Goal: Check status: Check status

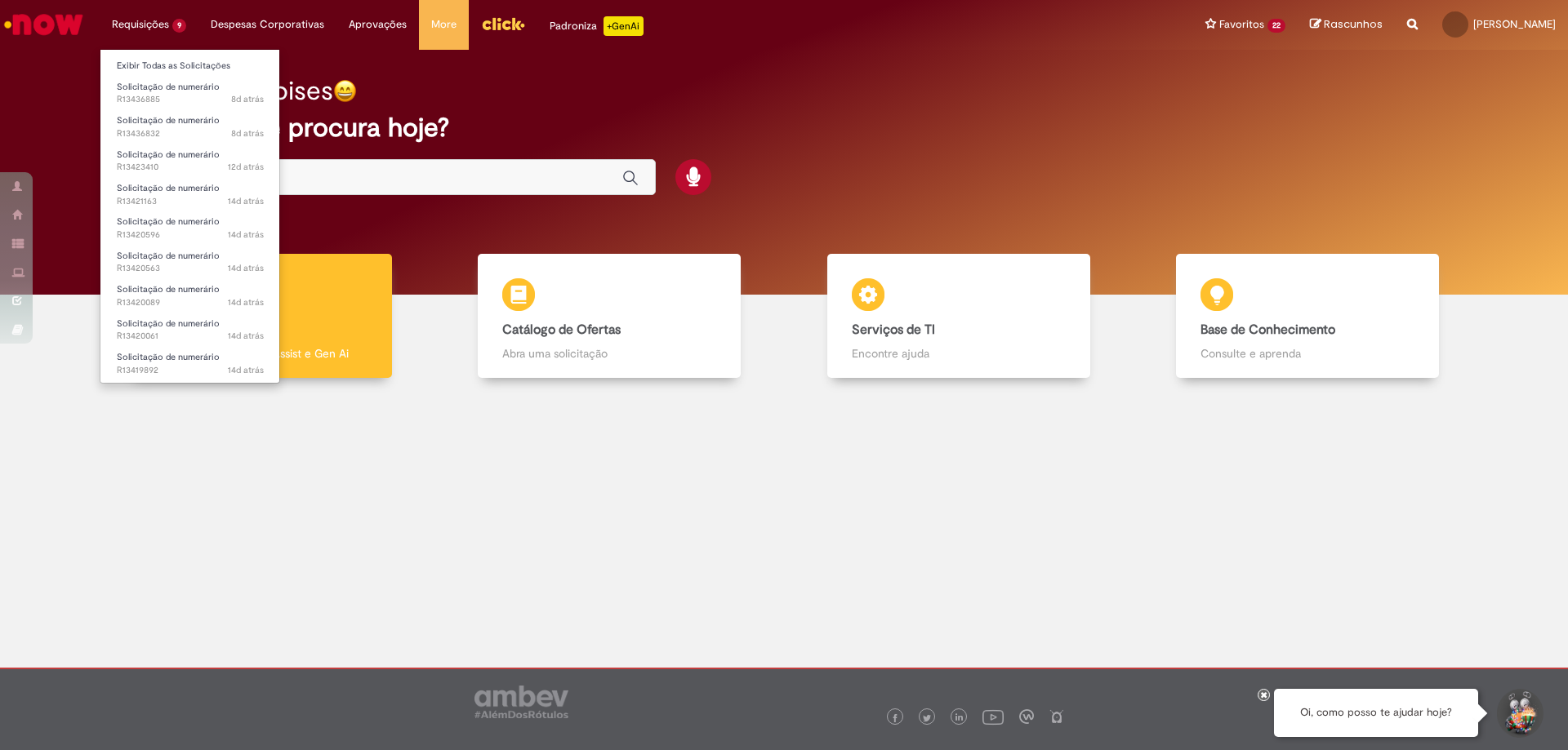
click at [156, 29] on li "Requisições 9 Exibir Todas as Solicitações Solicitação de numerário 8d atrás 8 …" at bounding box center [149, 25] width 99 height 49
click at [175, 165] on span "12d atrás 12 dias atrás R13423410" at bounding box center [190, 167] width 147 height 13
click at [177, 162] on span "12d atrás 12 dias atrás R13423410" at bounding box center [190, 167] width 147 height 13
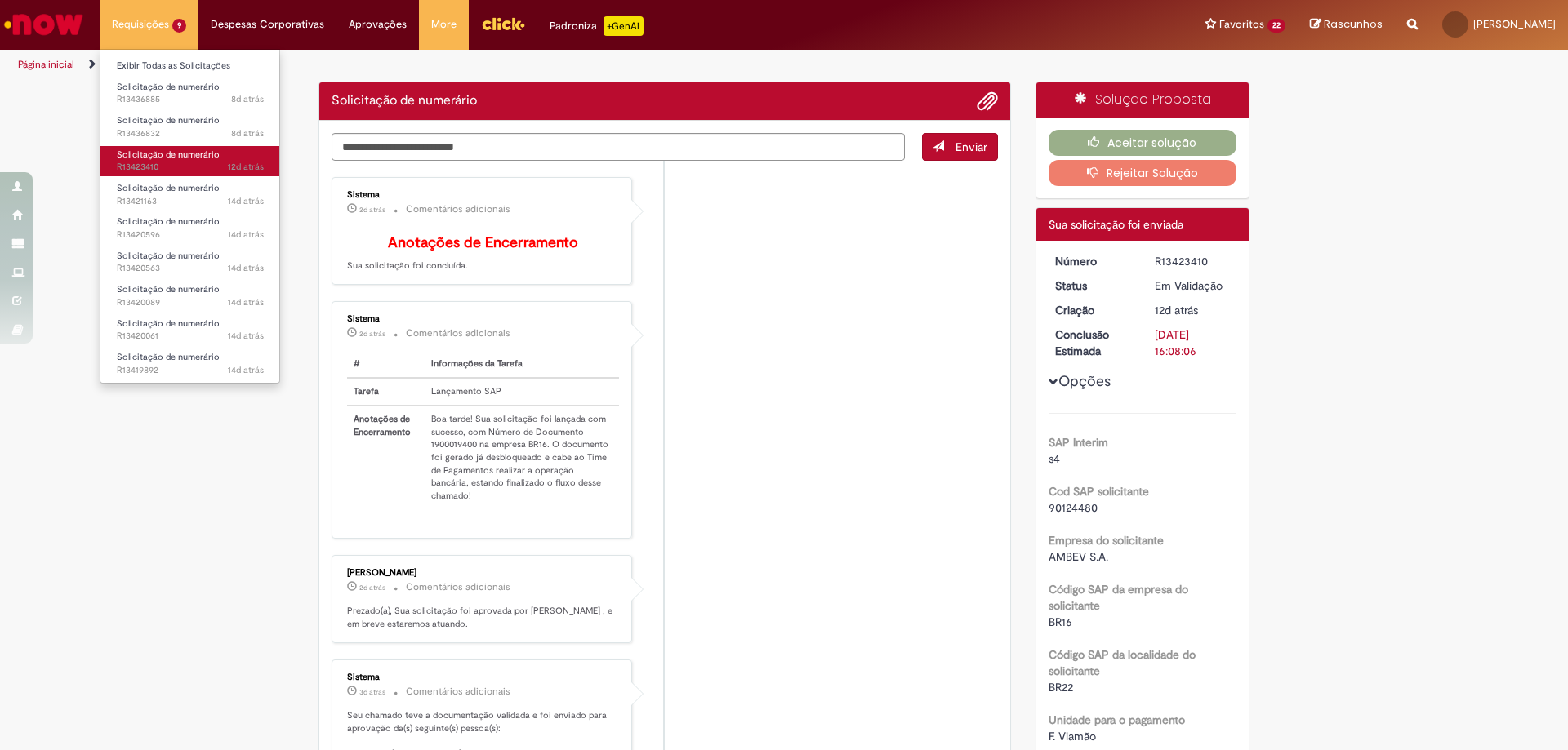
click at [178, 161] on link "Solicitação de numerário 12d atrás 12 dias atrás R13423410" at bounding box center [191, 161] width 180 height 31
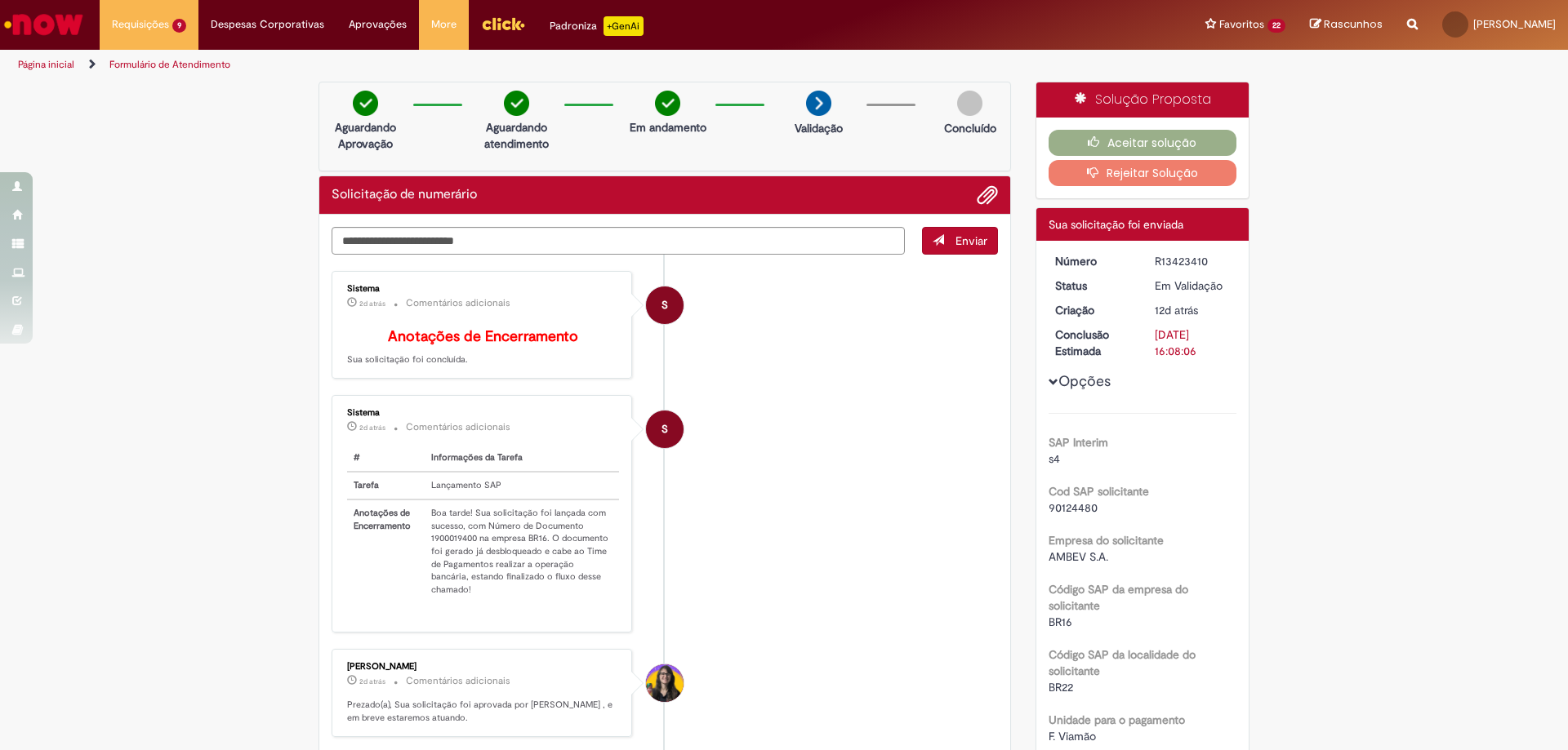
click at [462, 546] on td "Boa tarde! Sua solicitação foi lançada com sucesso, com Número de Documento 190…" at bounding box center [522, 551] width 195 height 104
copy td "1900019400"
click at [1129, 147] on button "Aceitar solução" at bounding box center [1143, 142] width 189 height 26
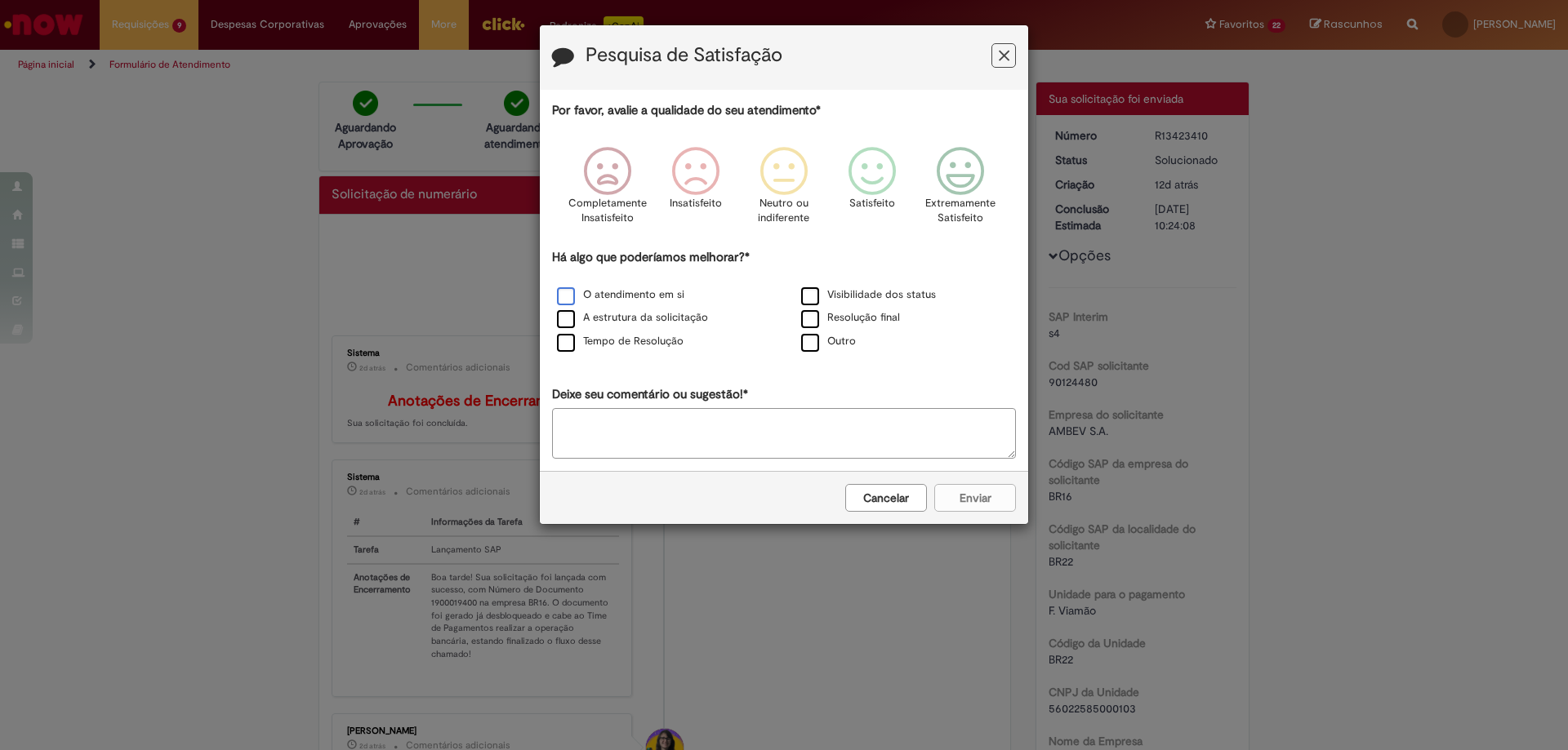
click at [587, 299] on label "O atendimento em si" at bounding box center [620, 295] width 128 height 16
click at [970, 157] on icon "Feedback" at bounding box center [961, 172] width 61 height 49
click at [965, 497] on button "Enviar" at bounding box center [975, 498] width 82 height 28
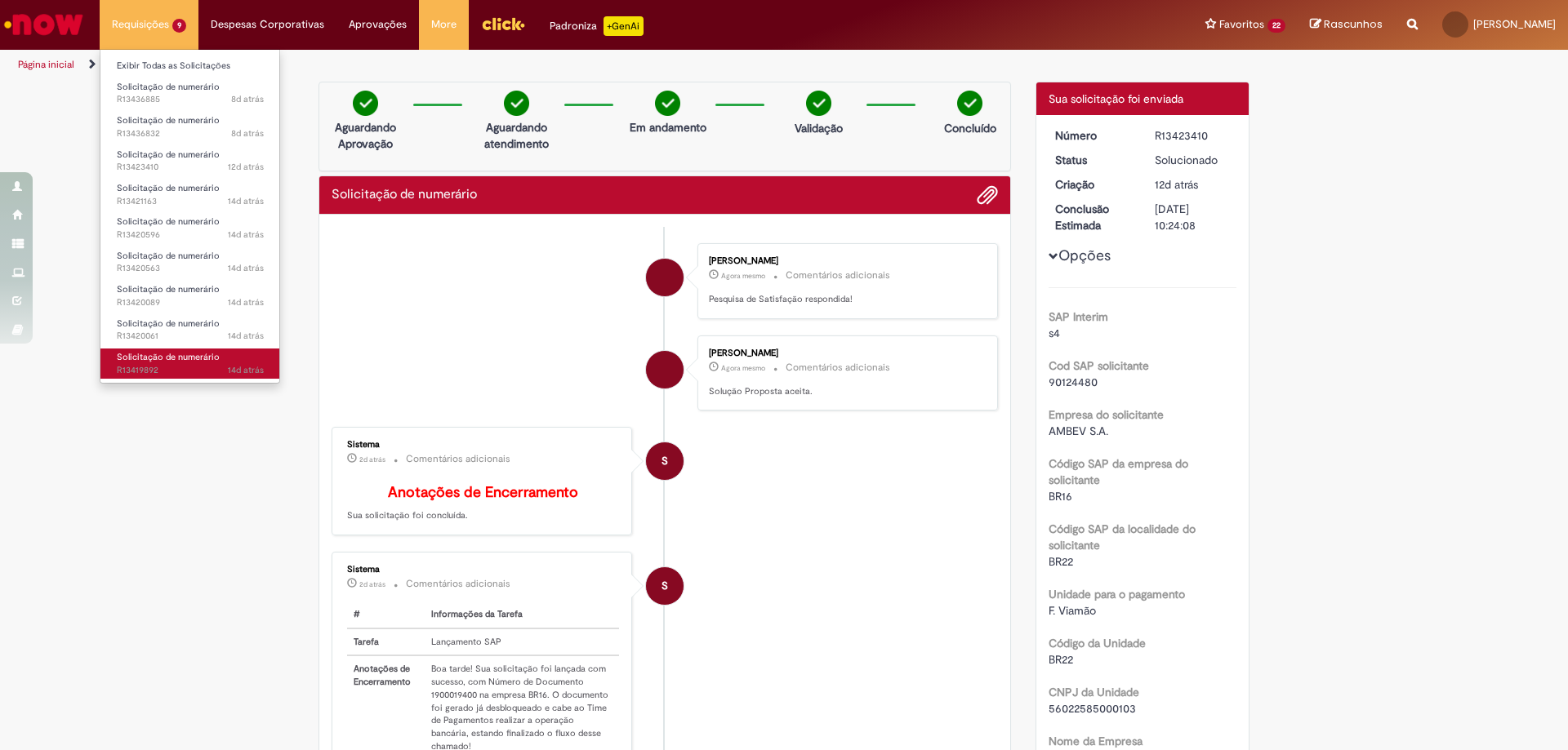
click at [211, 351] on span "Solicitação de numerário" at bounding box center [168, 357] width 103 height 12
click at [203, 360] on span "Solicitação de numerário" at bounding box center [168, 357] width 103 height 12
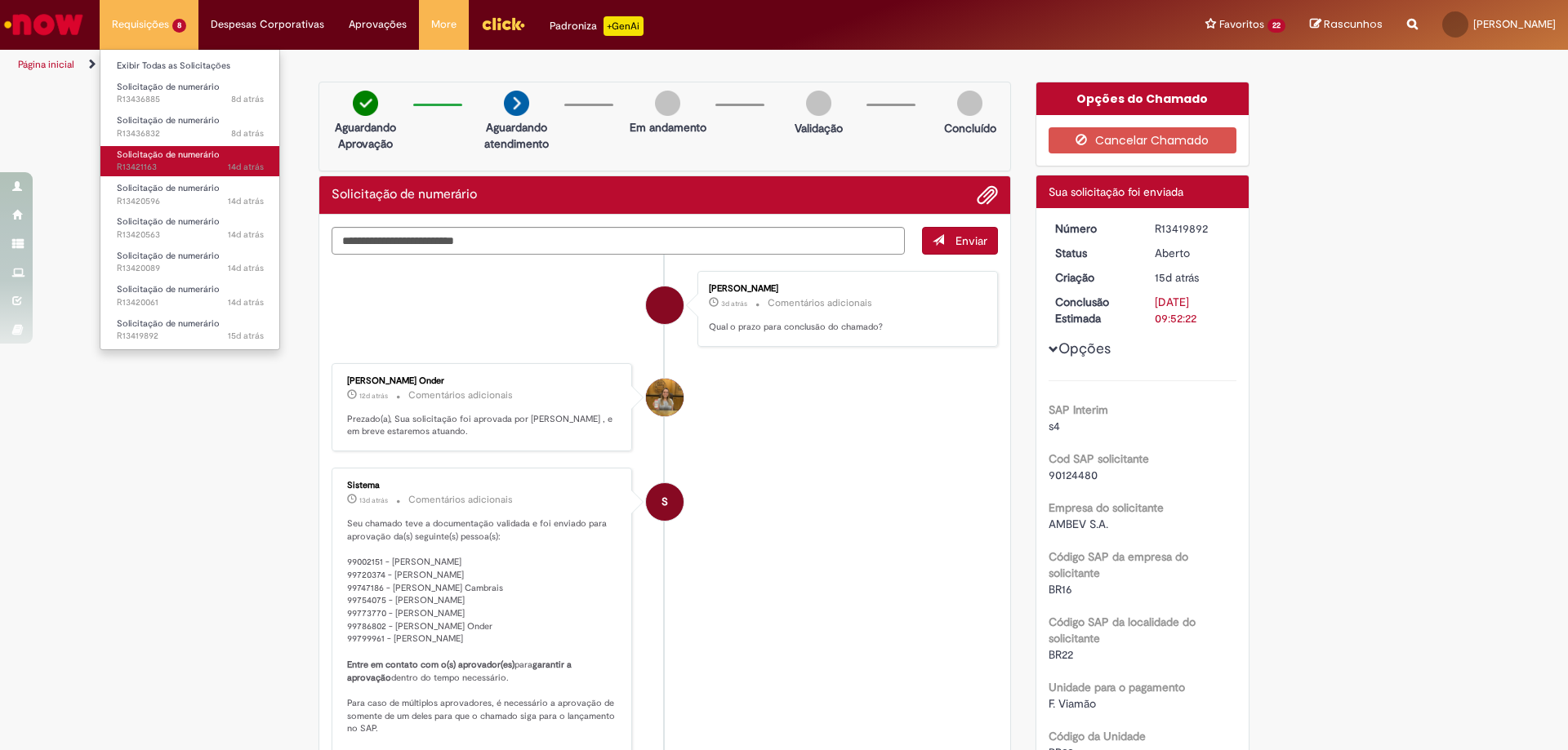
click at [190, 159] on span "Solicitação de numerário" at bounding box center [168, 154] width 103 height 12
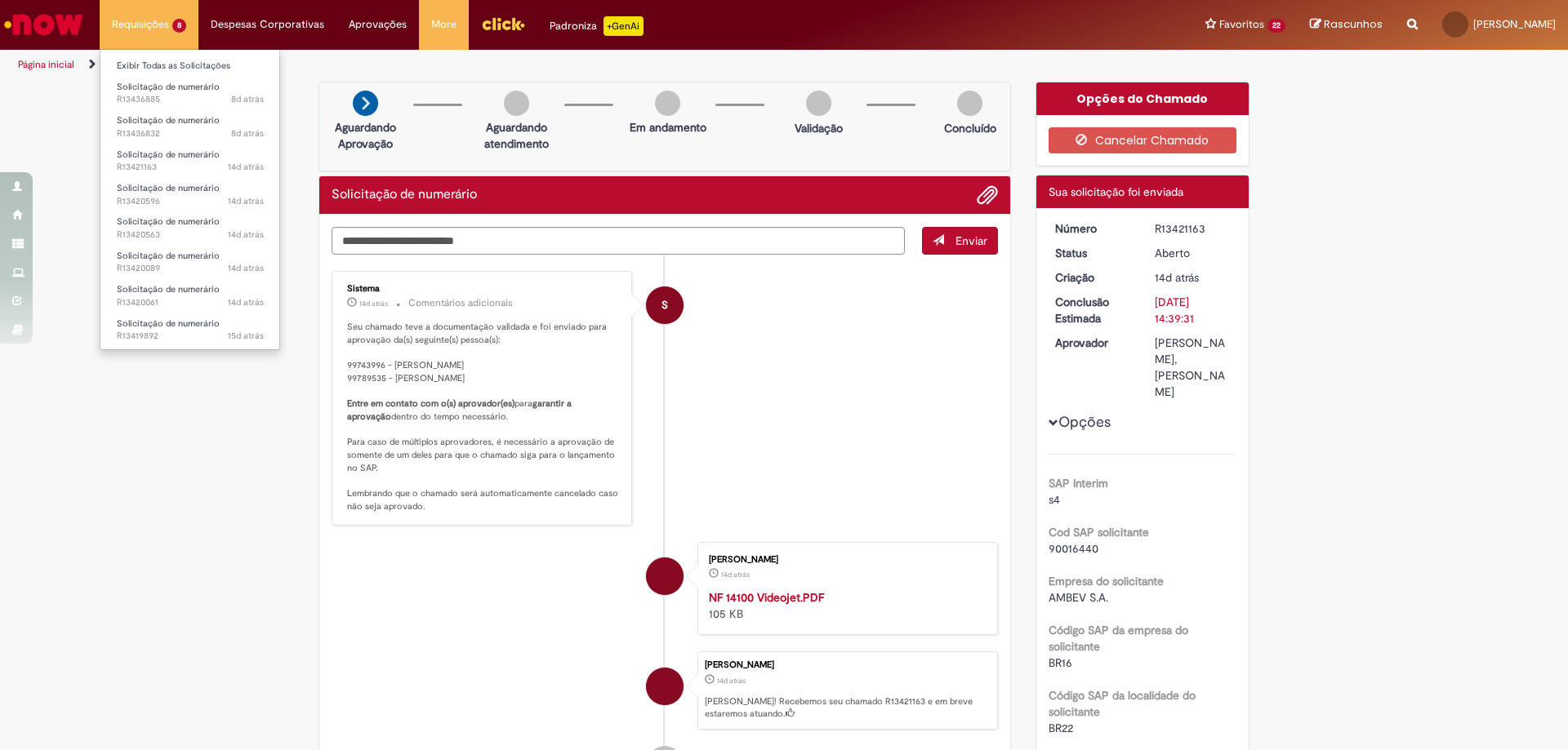
click at [169, 36] on li "Requisições 8 Exibir Todas as Solicitações Solicitação de numerário 8d atrás 8 …" at bounding box center [149, 25] width 99 height 49
click at [199, 189] on span "Solicitação de numerário" at bounding box center [168, 188] width 103 height 12
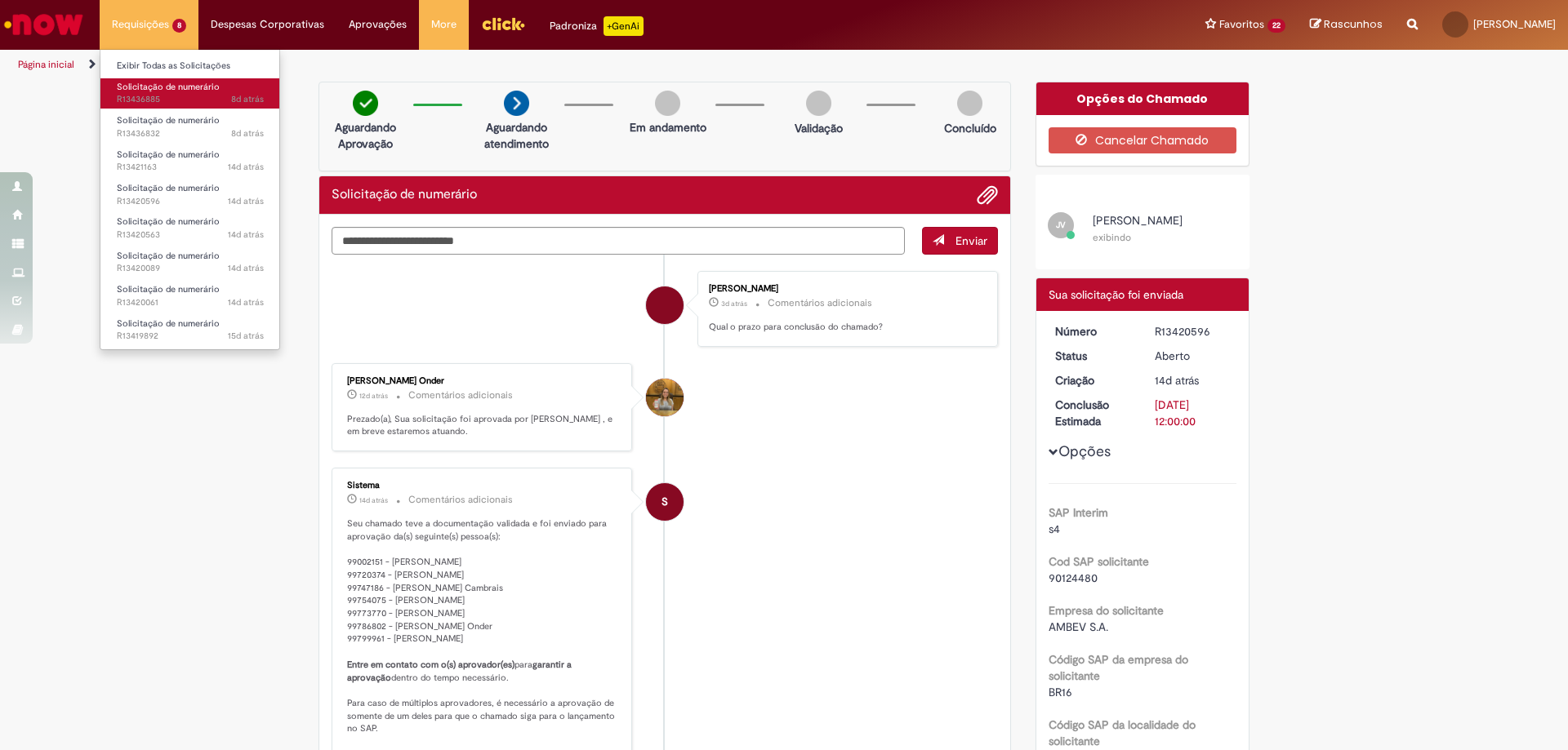
click at [170, 96] on span "8d atrás 8 dias atrás R13436885" at bounding box center [190, 99] width 147 height 13
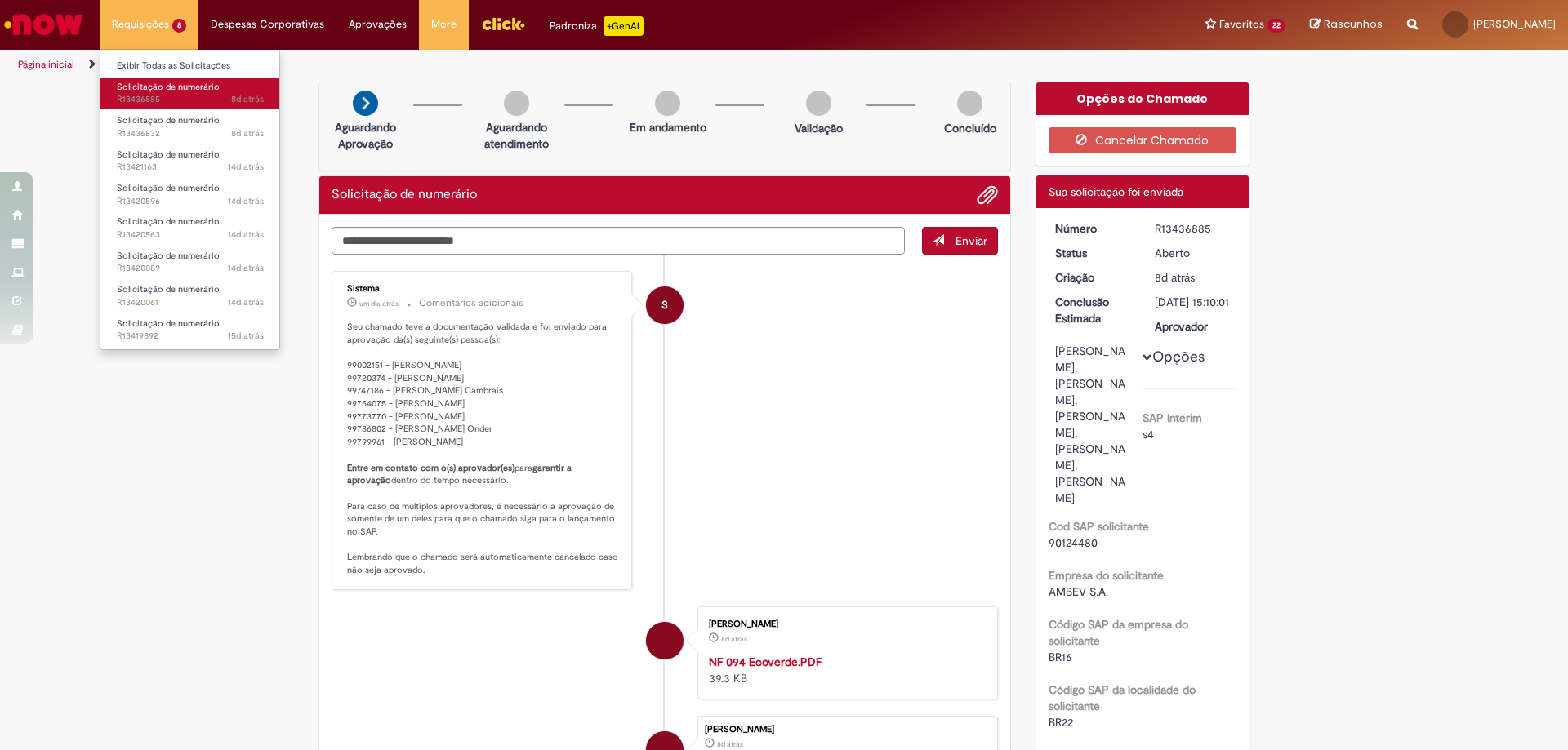
click at [170, 88] on span "Solicitação de numerário" at bounding box center [168, 87] width 103 height 12
click at [155, 90] on span "Solicitação de numerário" at bounding box center [168, 87] width 103 height 12
click at [156, 91] on span "Solicitação de numerário" at bounding box center [168, 87] width 103 height 12
click at [173, 83] on span "Solicitação de numerário" at bounding box center [168, 87] width 103 height 12
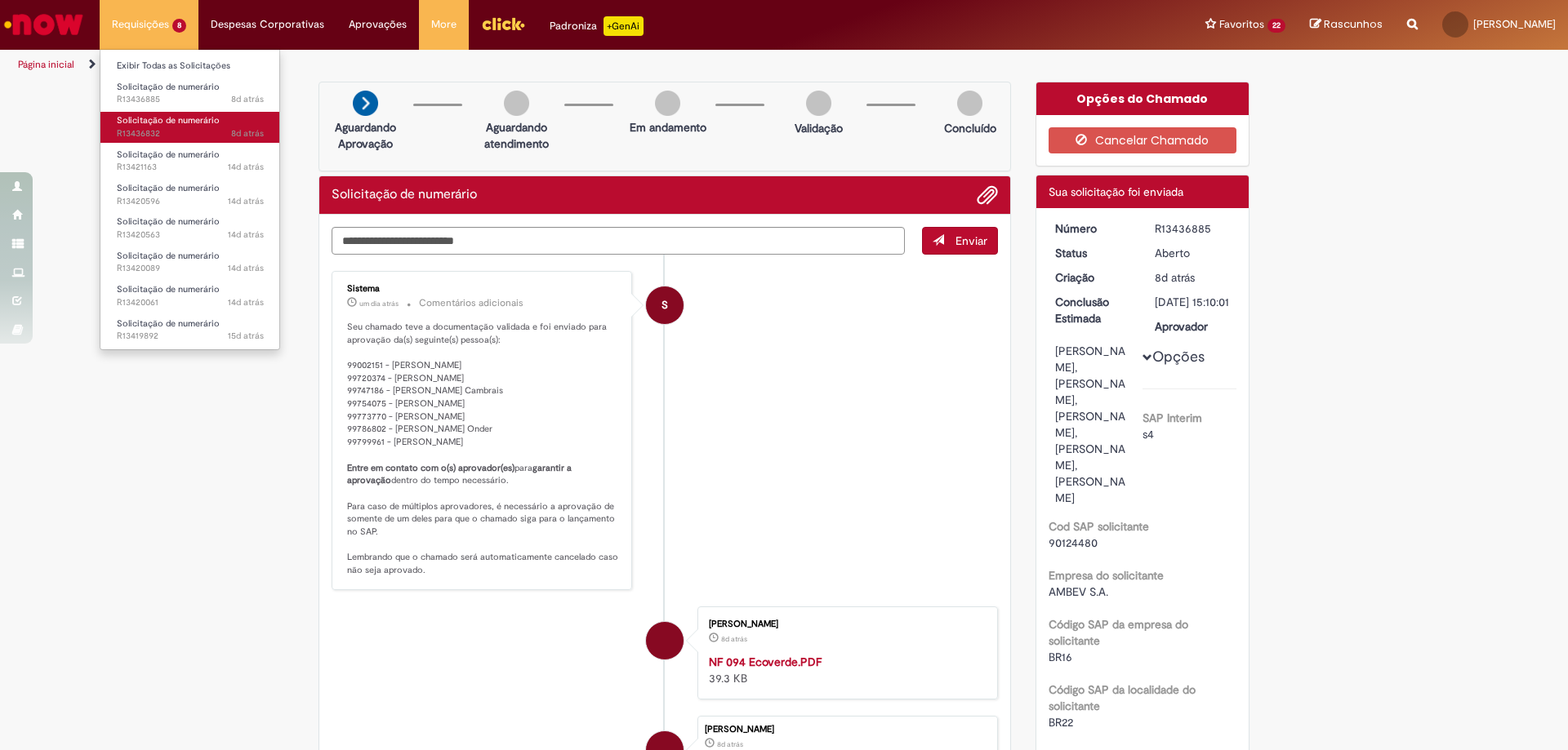
click at [176, 125] on span "Solicitação de numerário" at bounding box center [168, 121] width 103 height 12
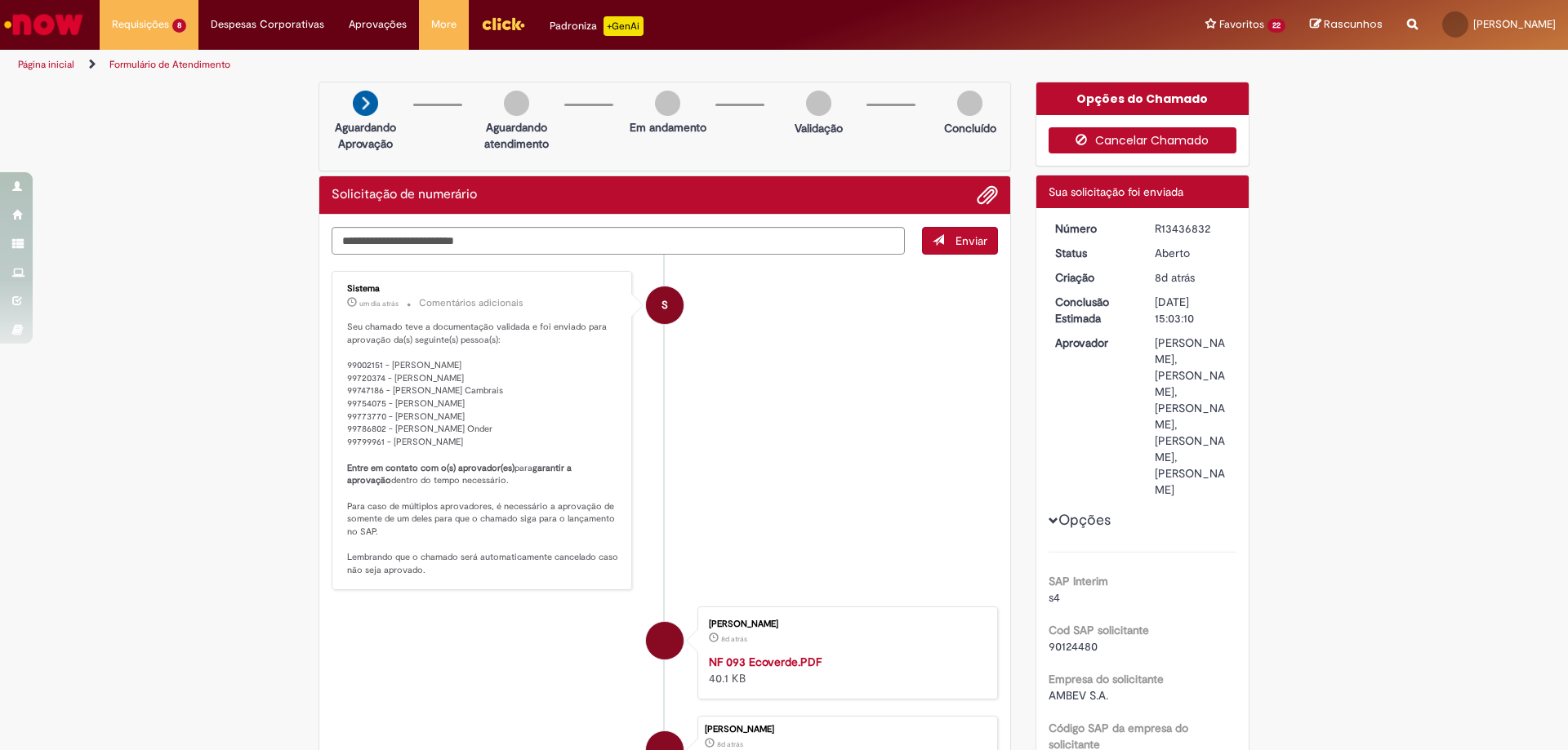
click at [1104, 132] on button "Cancelar Chamado" at bounding box center [1143, 140] width 189 height 26
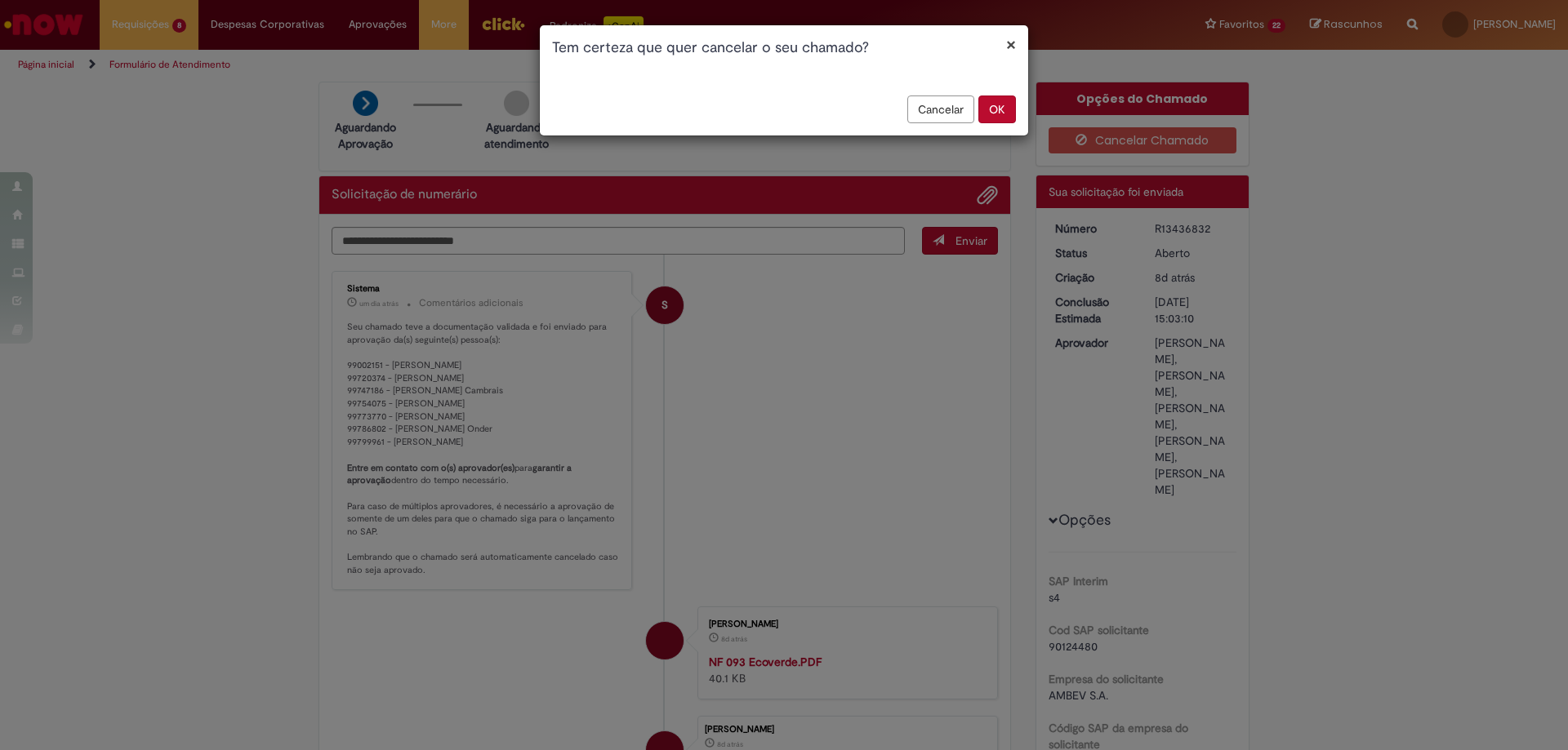
click at [1008, 115] on button "OK" at bounding box center [998, 110] width 38 height 28
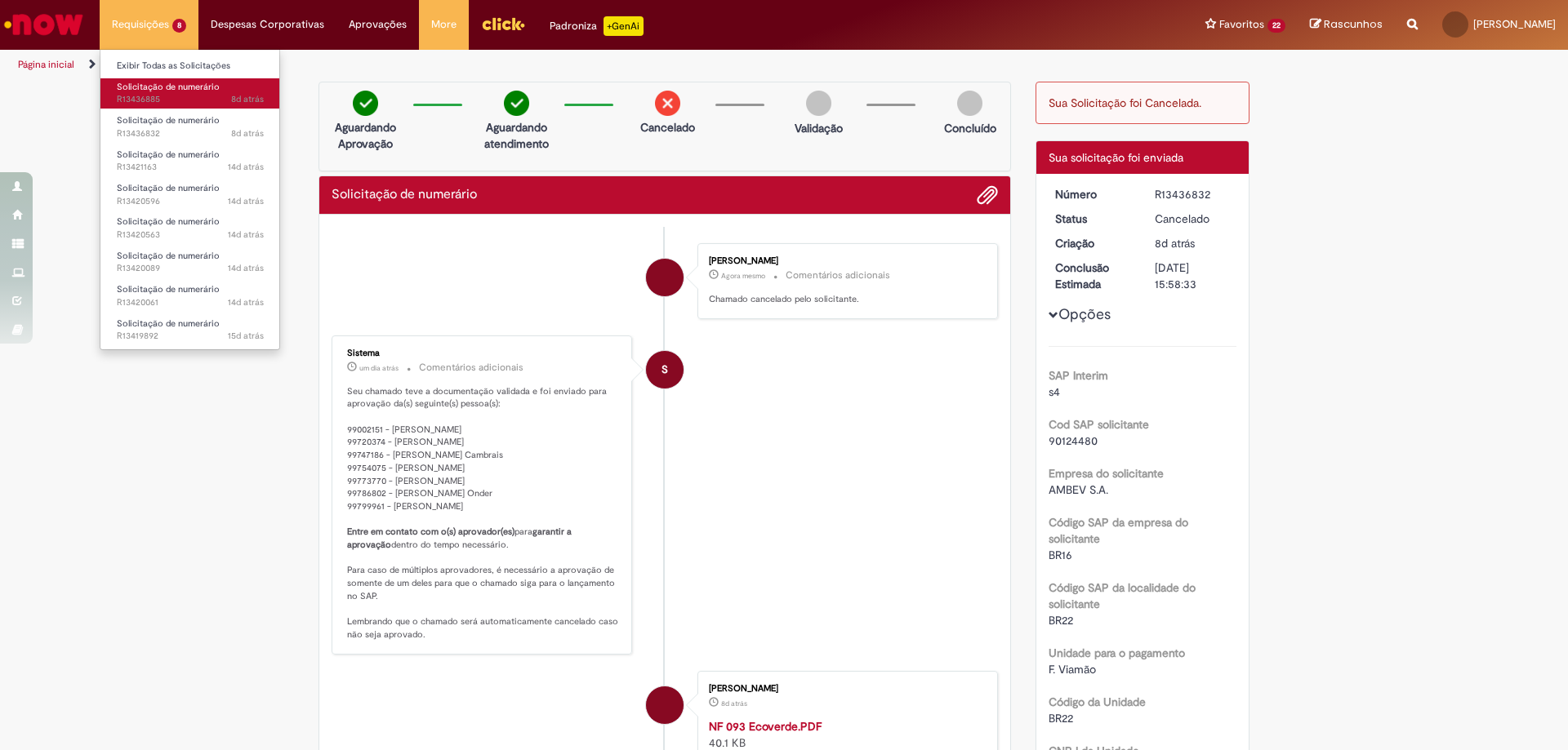
click at [171, 93] on link "Solicitação de numerário 8d atrás 8 dias atrás R13436885" at bounding box center [191, 93] width 180 height 31
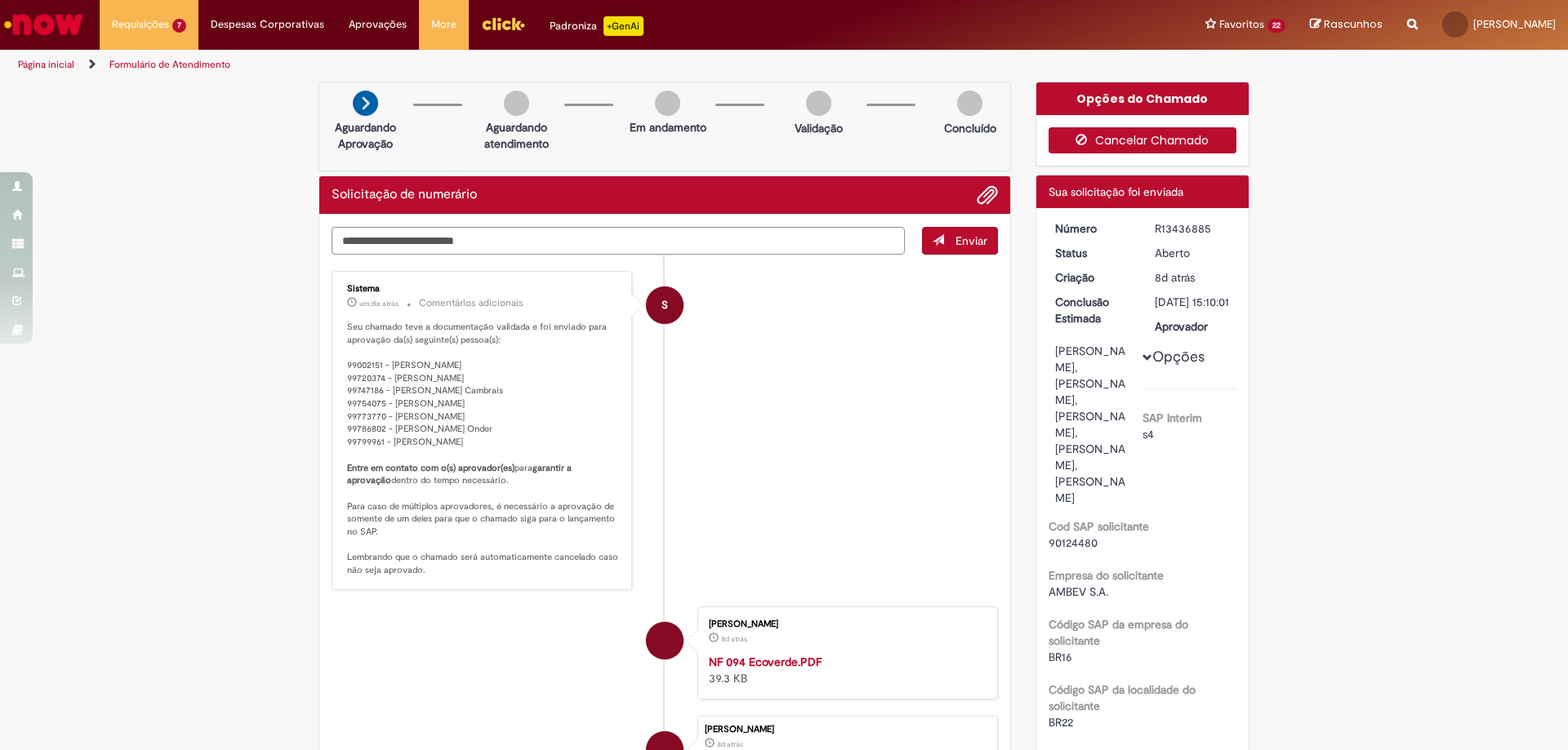
click at [1158, 141] on button "Cancelar Chamado" at bounding box center [1143, 140] width 189 height 26
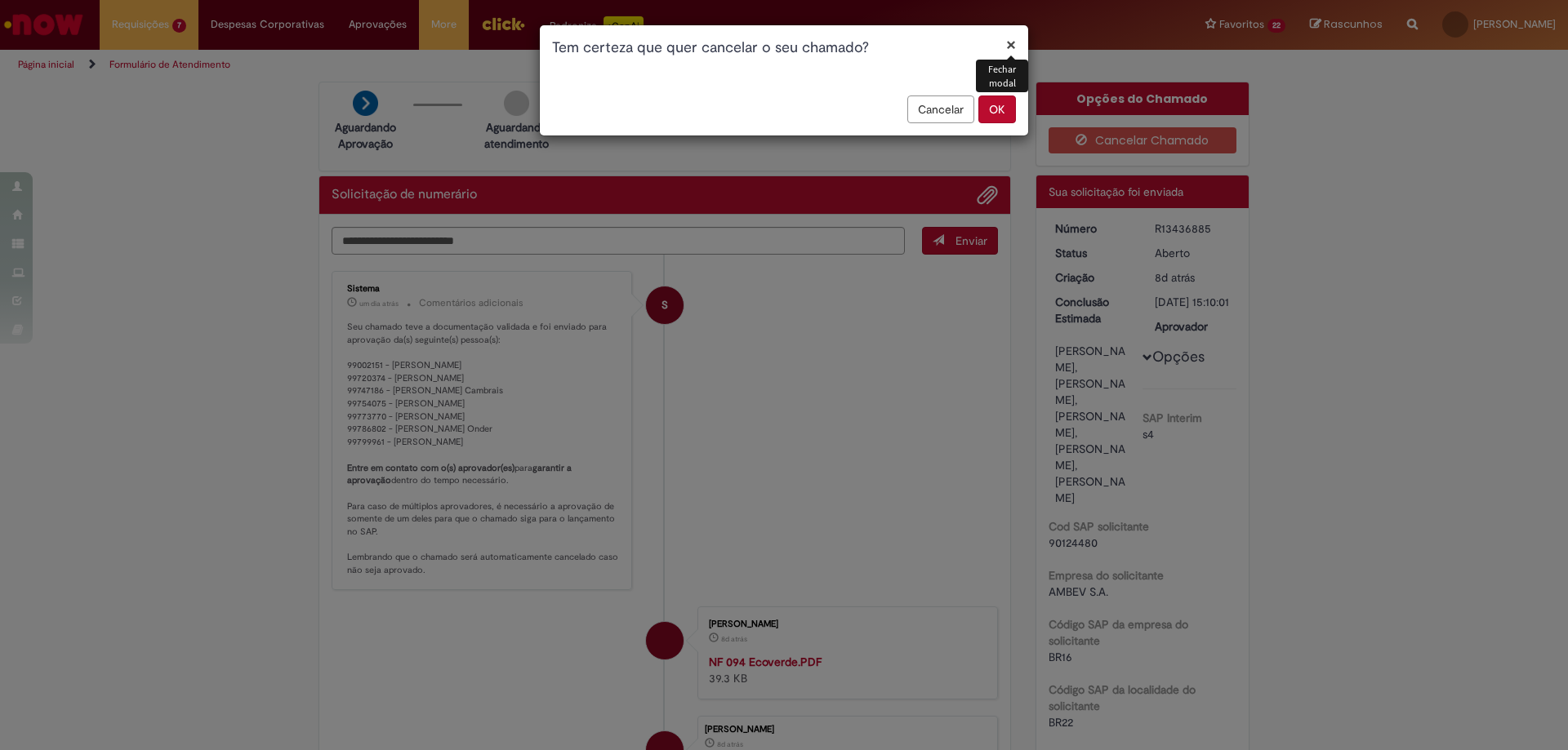
click at [990, 110] on button "OK" at bounding box center [998, 110] width 38 height 28
